Goal: Information Seeking & Learning: Check status

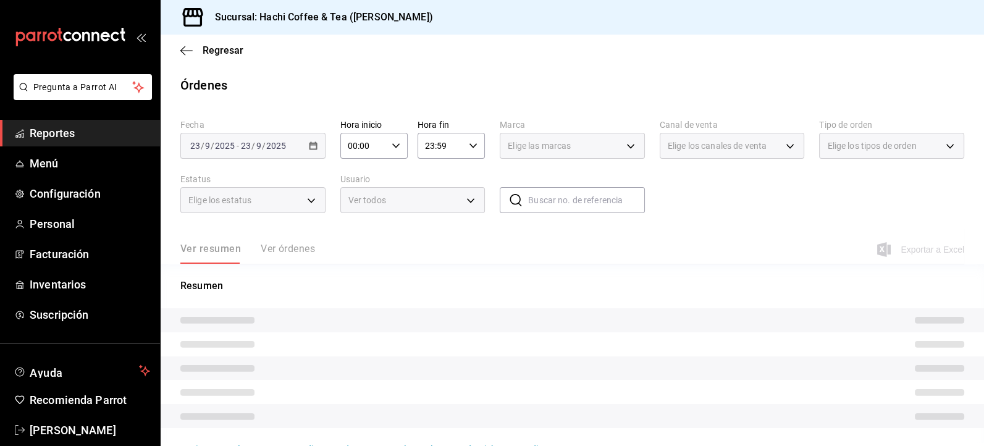
click at [64, 134] on span "Reportes" at bounding box center [90, 133] width 120 height 17
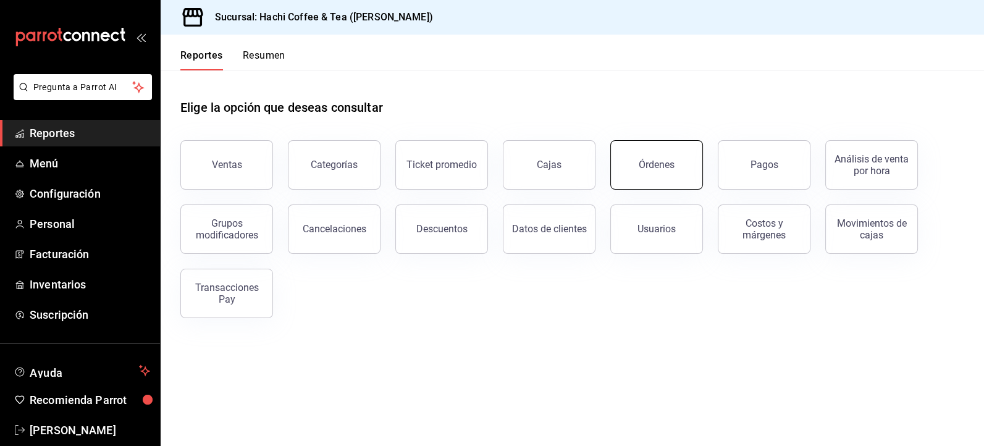
click at [666, 170] on button "Órdenes" at bounding box center [656, 164] width 93 height 49
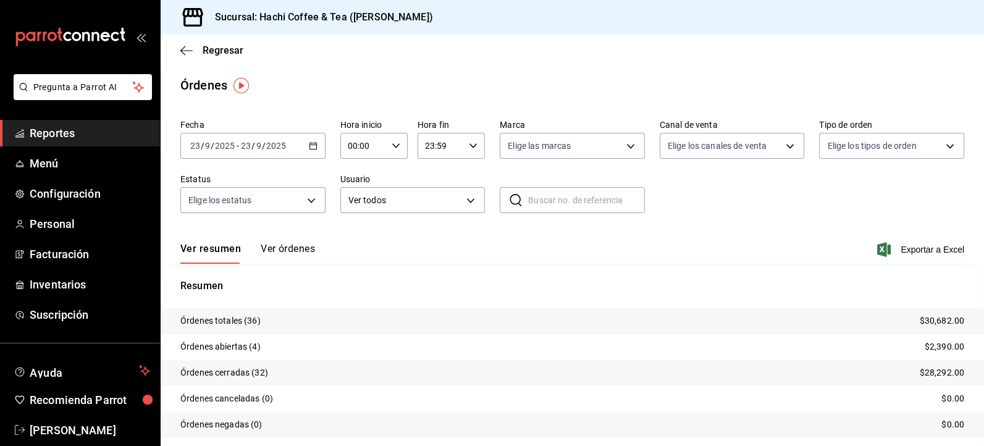
click at [56, 137] on span "Reportes" at bounding box center [90, 133] width 120 height 17
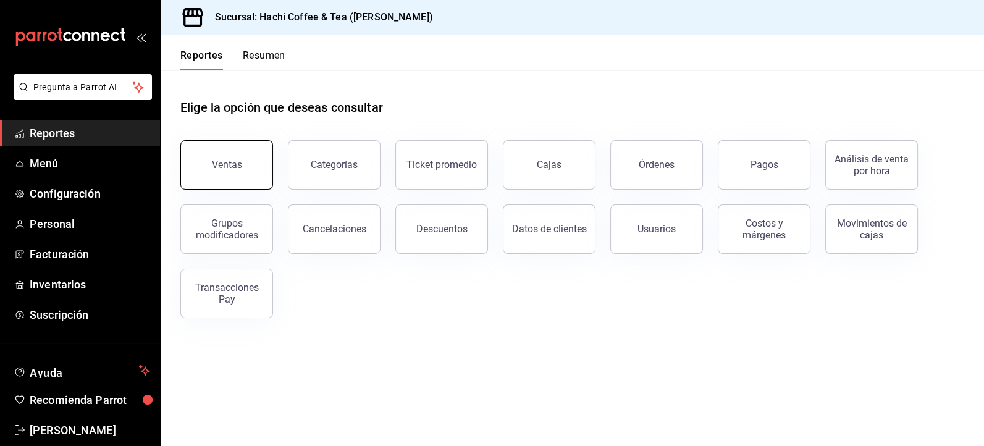
click at [238, 170] on button "Ventas" at bounding box center [226, 164] width 93 height 49
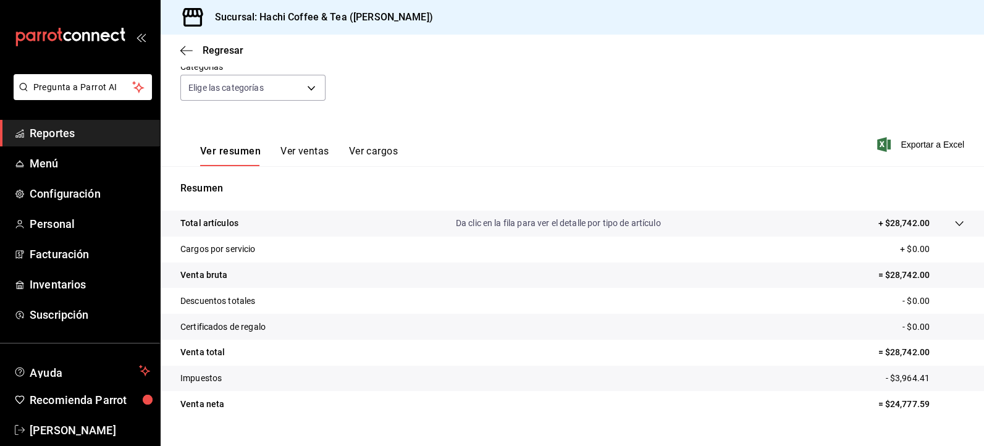
scroll to position [121, 0]
click at [315, 154] on button "Ver ventas" at bounding box center [304, 154] width 49 height 21
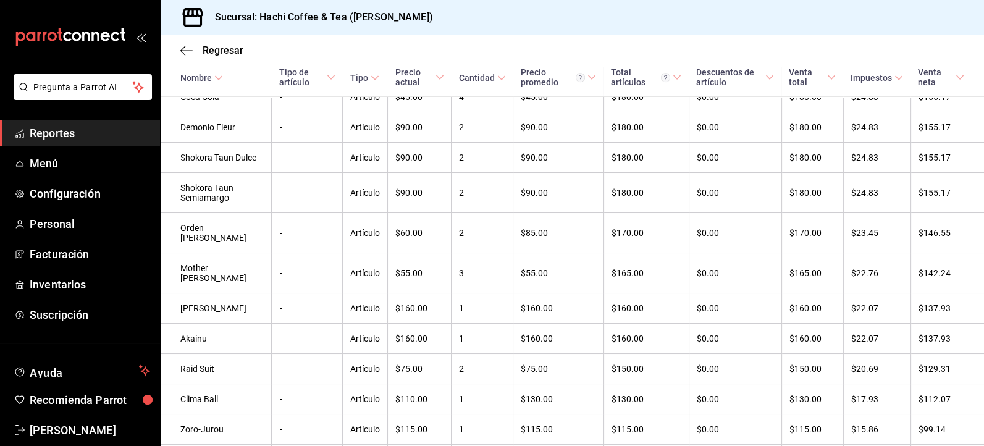
scroll to position [1334, 0]
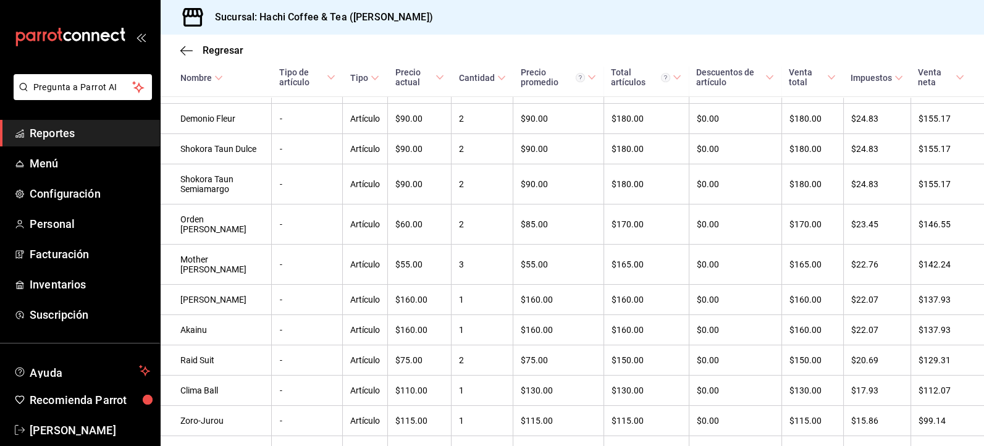
click at [880, 23] on div "Sucursal: Hachi Coffee & Tea ([PERSON_NAME])" at bounding box center [572, 17] width 823 height 35
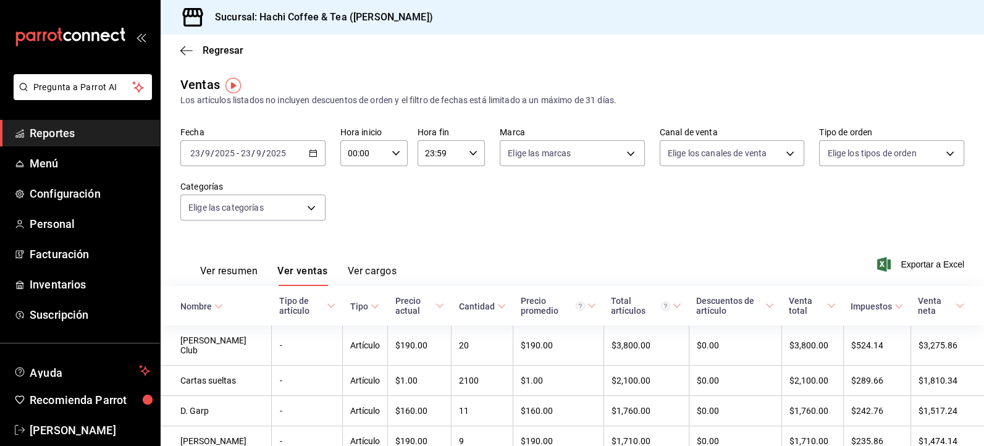
scroll to position [0, 0]
click at [62, 132] on span "Reportes" at bounding box center [90, 133] width 120 height 17
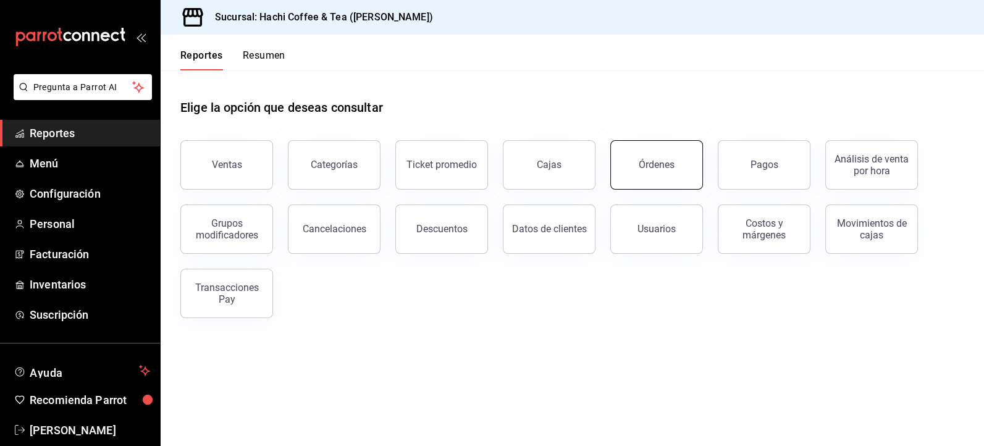
click at [661, 173] on button "Órdenes" at bounding box center [656, 164] width 93 height 49
